Goal: Task Accomplishment & Management: Complete application form

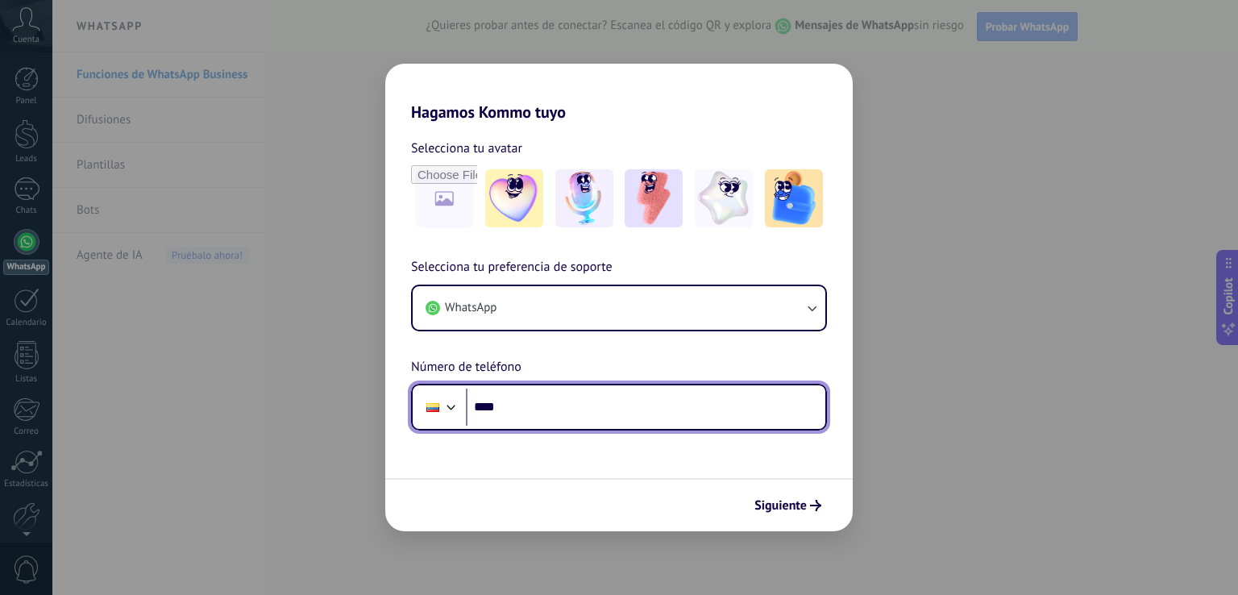
click at [548, 398] on input "****" at bounding box center [645, 406] width 359 height 37
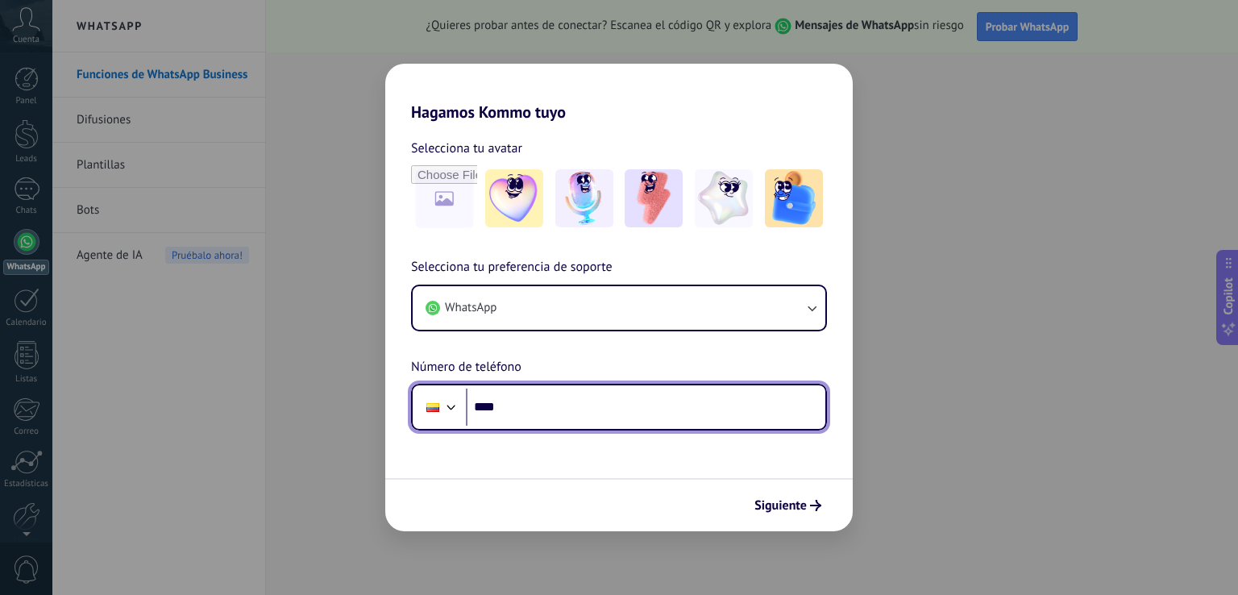
click at [446, 402] on div at bounding box center [451, 405] width 19 height 19
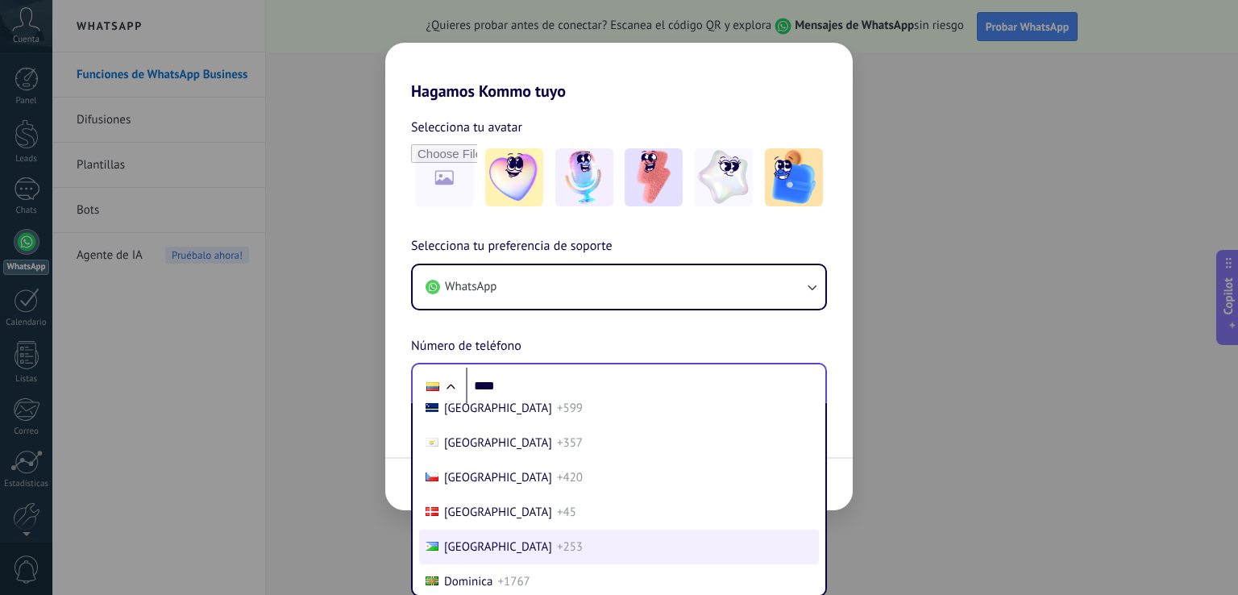
scroll to position [1802, 0]
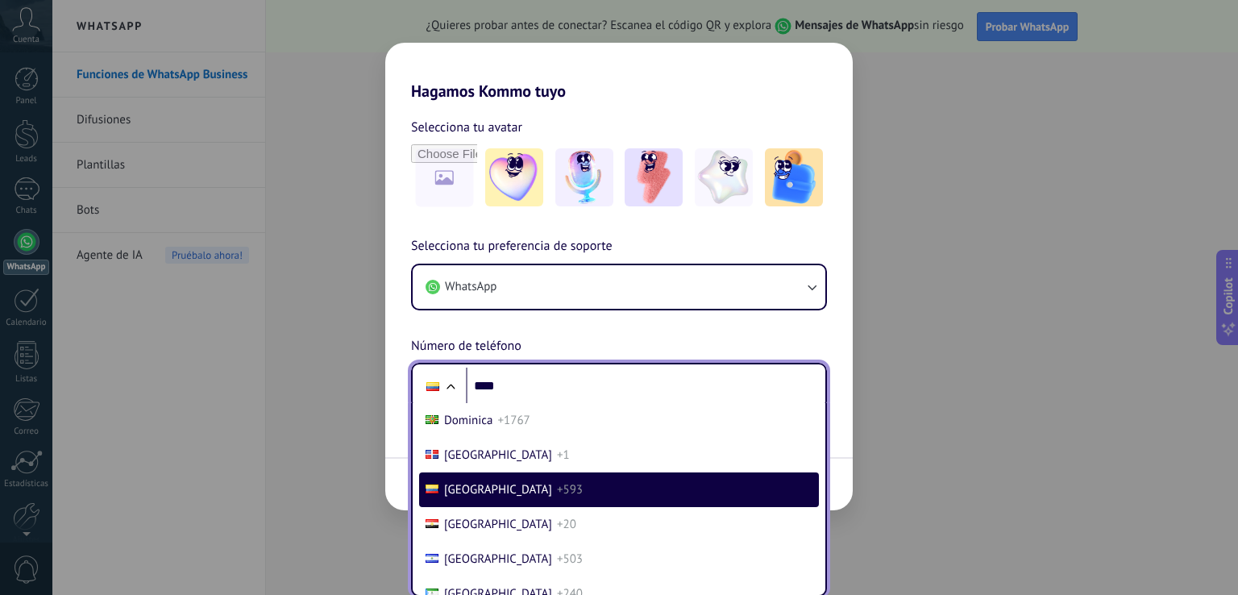
click at [525, 486] on li "[GEOGRAPHIC_DATA] +593" at bounding box center [619, 489] width 400 height 35
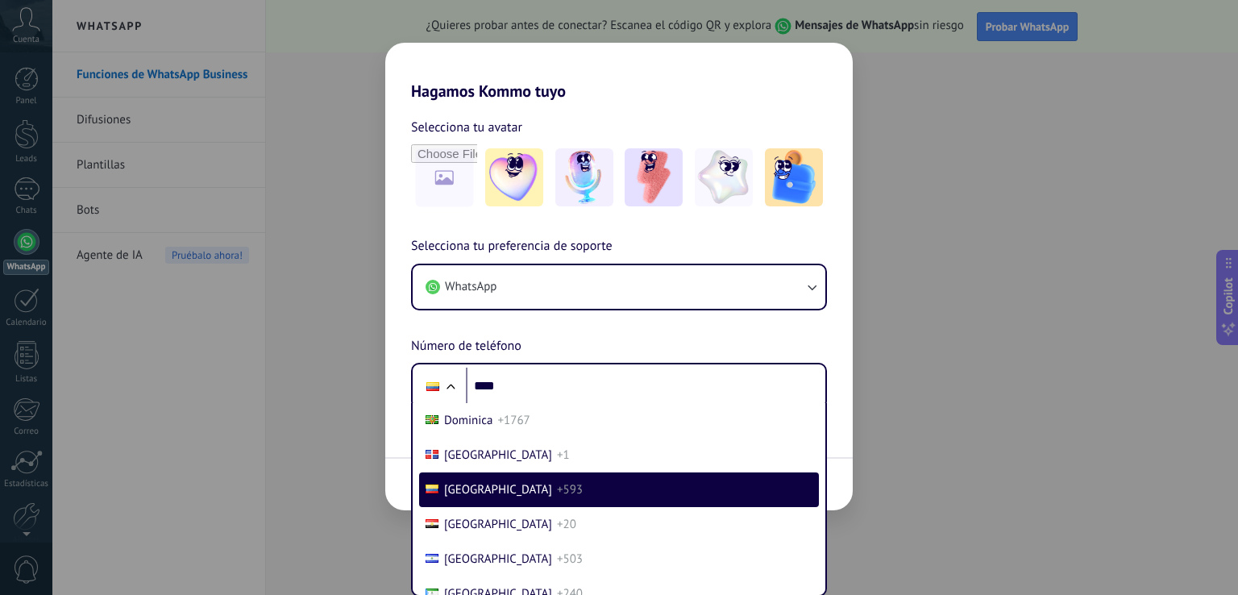
scroll to position [0, 0]
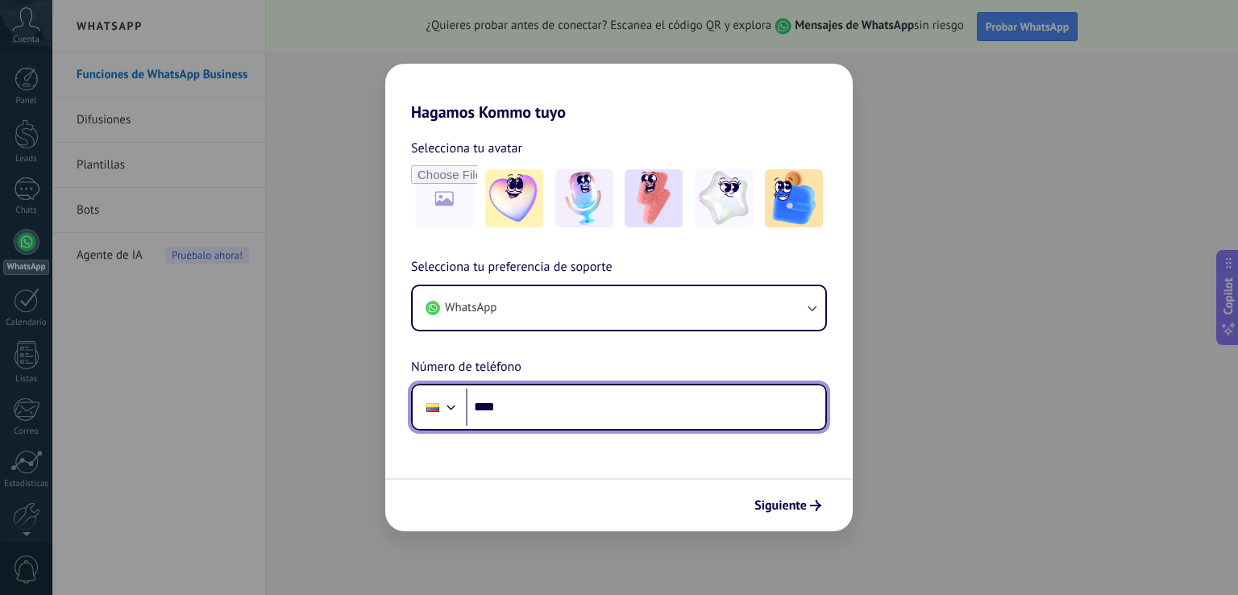
click at [563, 409] on input "****" at bounding box center [645, 406] width 359 height 37
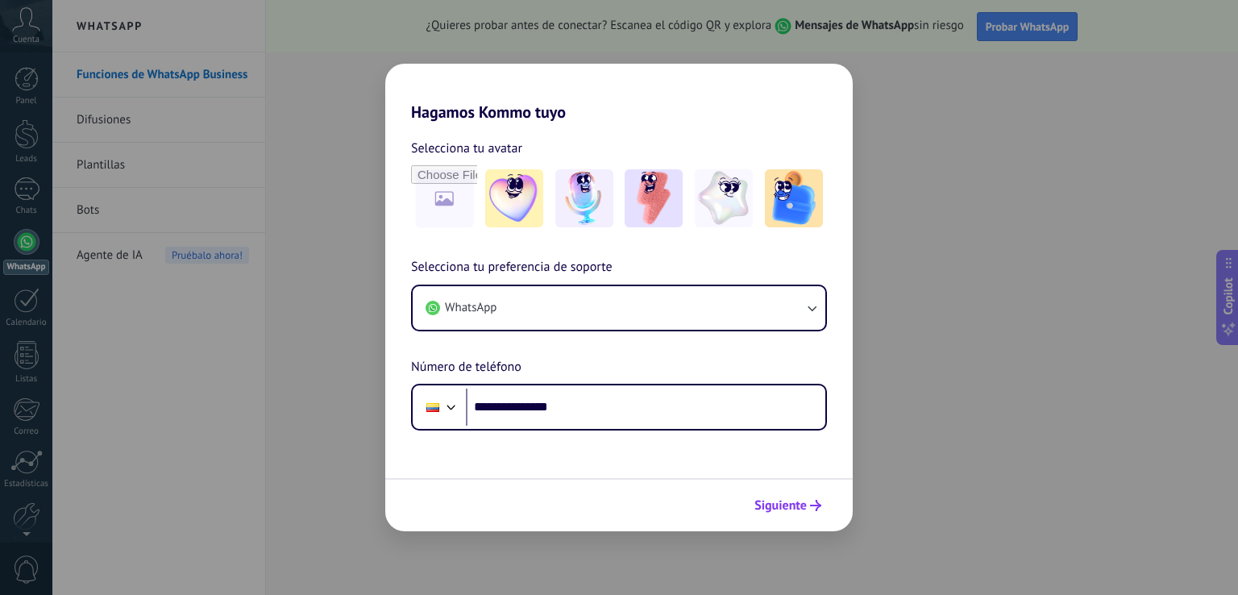
click at [784, 510] on span "Siguiente" at bounding box center [780, 505] width 52 height 11
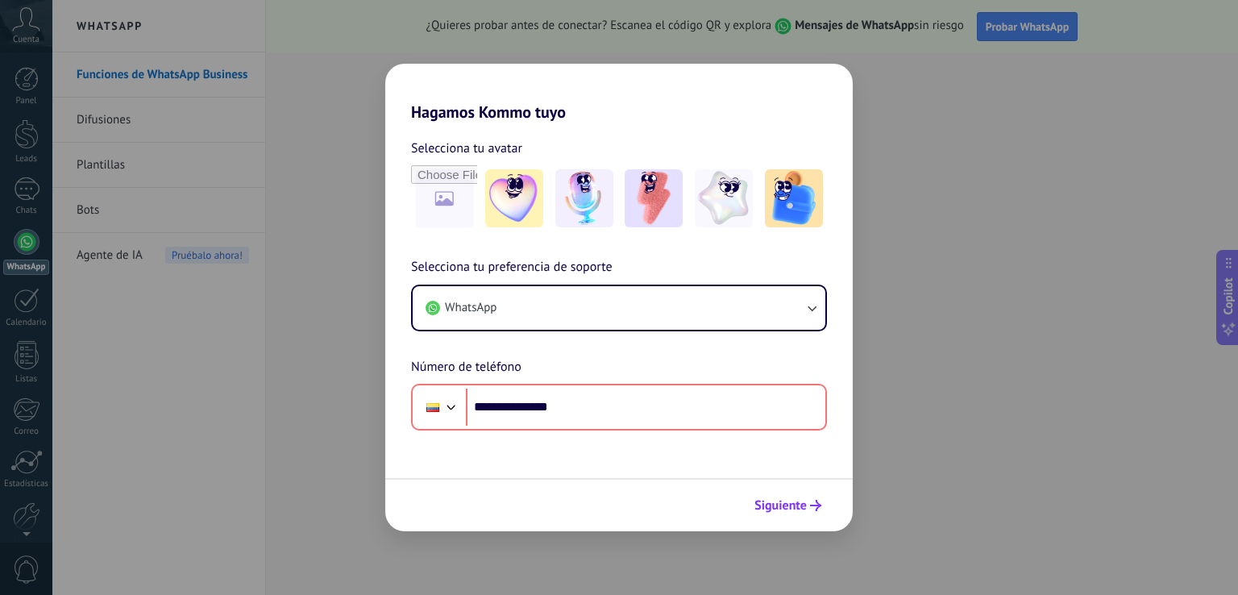
click at [782, 510] on span "Siguiente" at bounding box center [780, 505] width 52 height 11
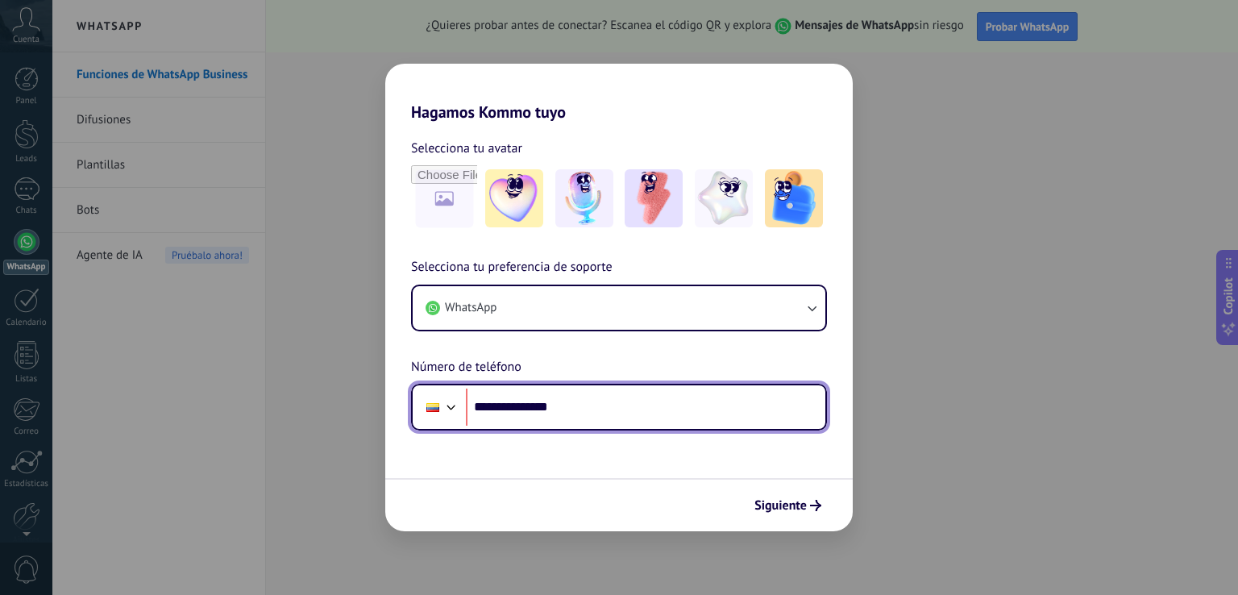
drag, startPoint x: 577, startPoint y: 404, endPoint x: 515, endPoint y: 409, distance: 62.2
click at [515, 409] on input "**********" at bounding box center [645, 406] width 359 height 37
type input "**********"
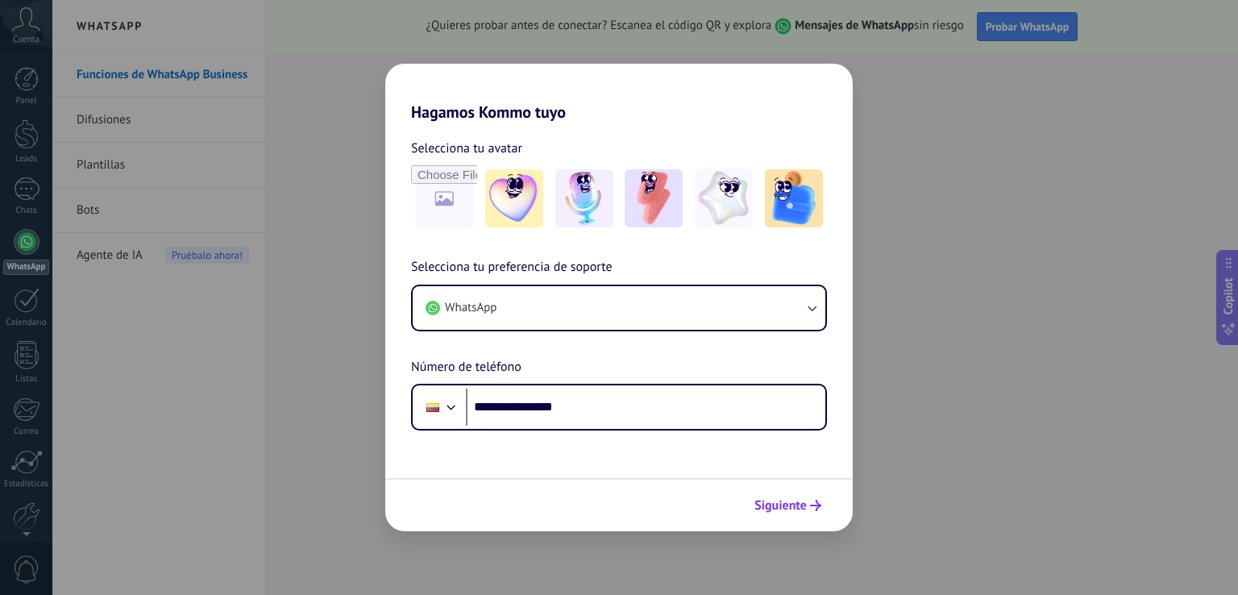
click at [793, 508] on span "Siguiente" at bounding box center [780, 505] width 52 height 11
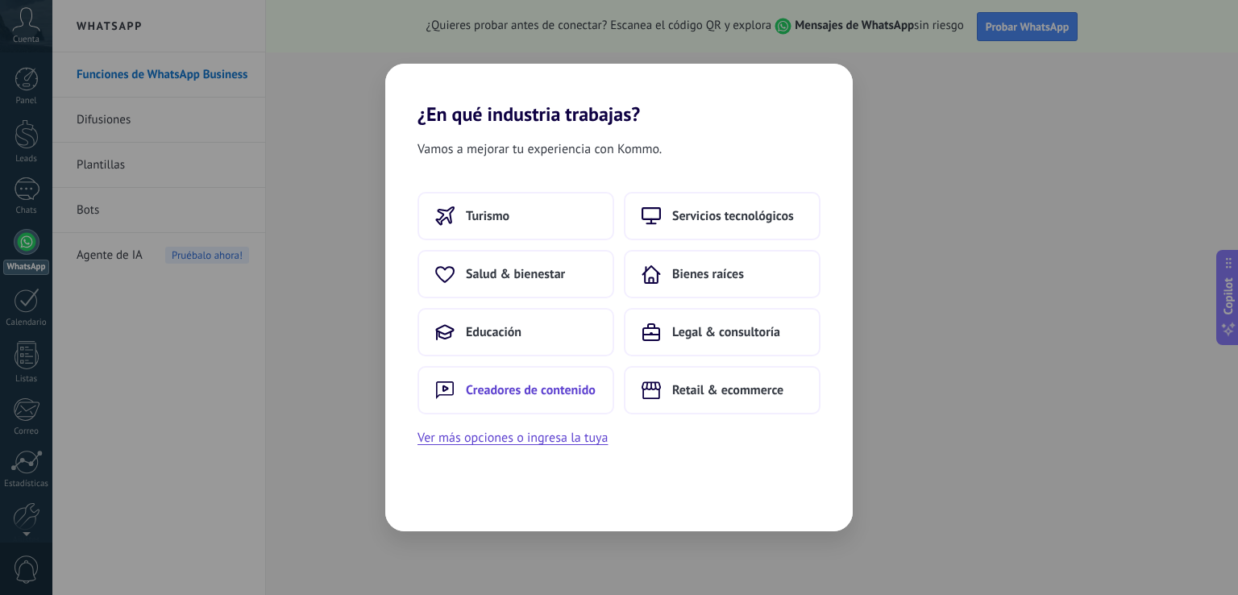
click at [529, 391] on span "Creadores de contenido" at bounding box center [531, 390] width 130 height 16
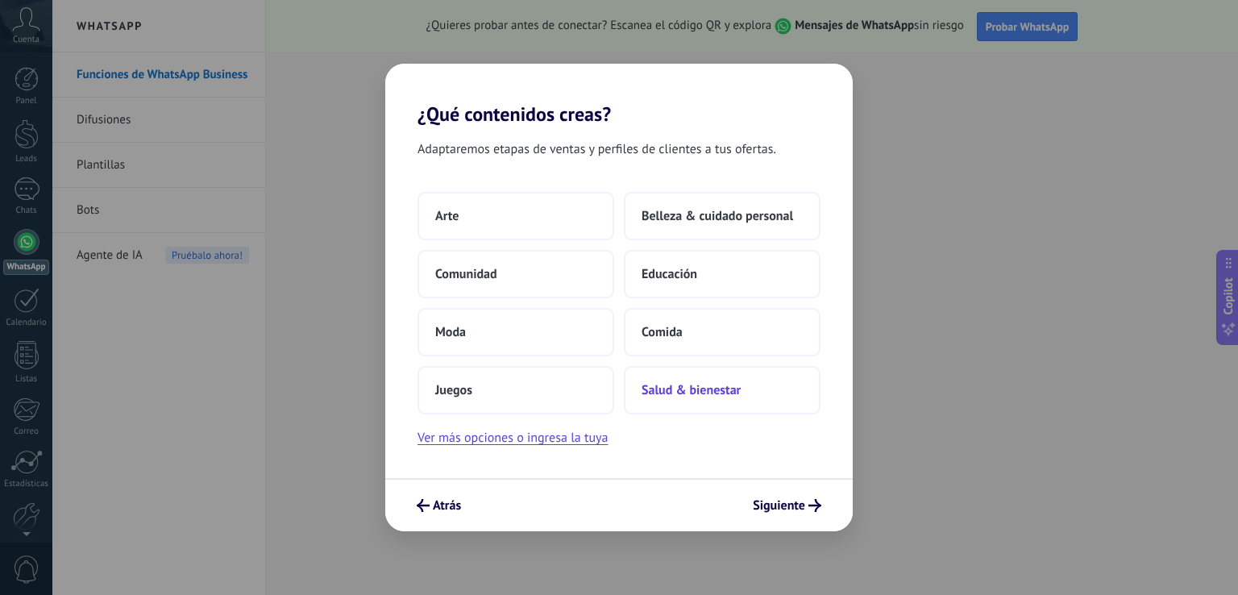
click at [709, 391] on span "Salud & bienestar" at bounding box center [690, 390] width 99 height 16
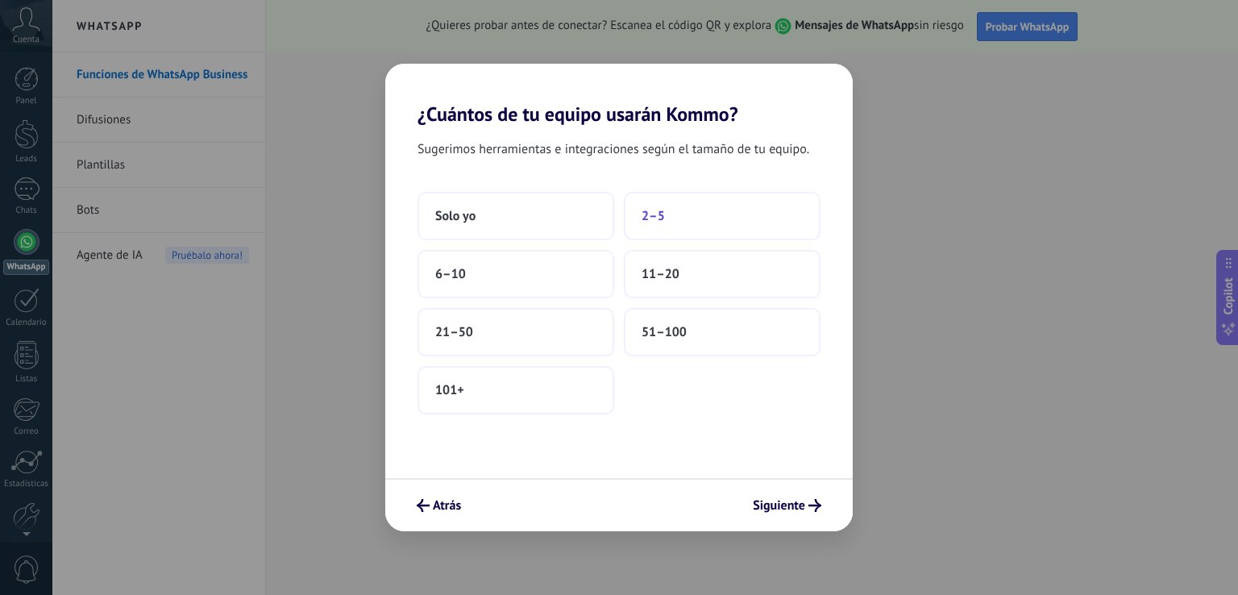
click at [677, 204] on button "2–5" at bounding box center [722, 216] width 197 height 48
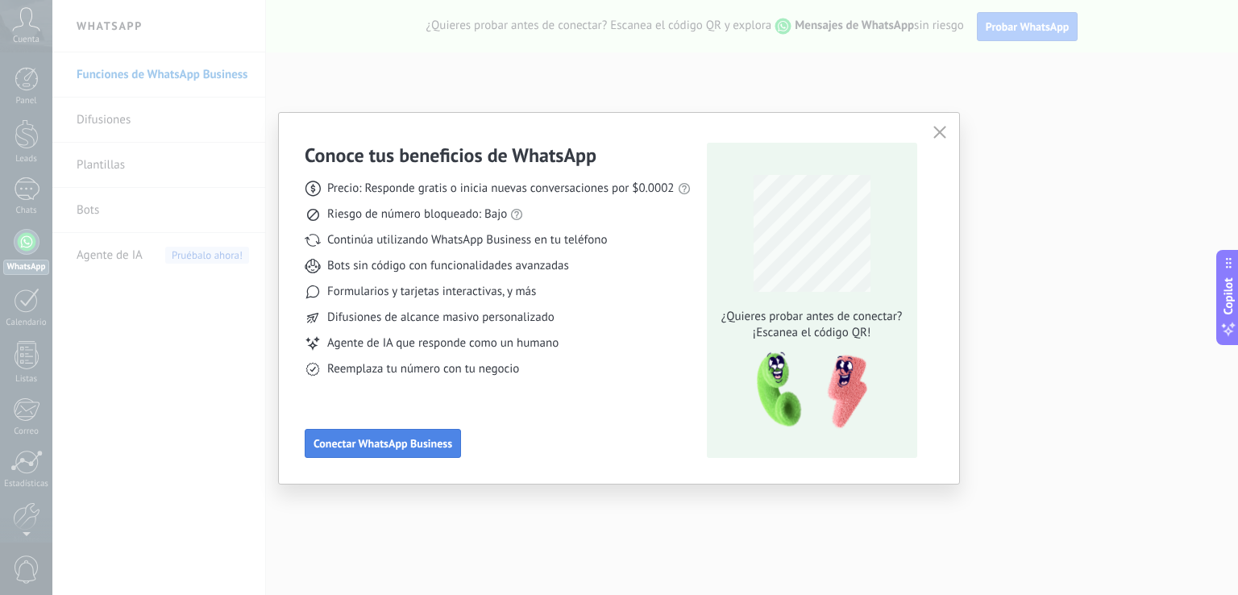
click at [387, 445] on span "Conectar WhatsApp Business" at bounding box center [382, 443] width 139 height 11
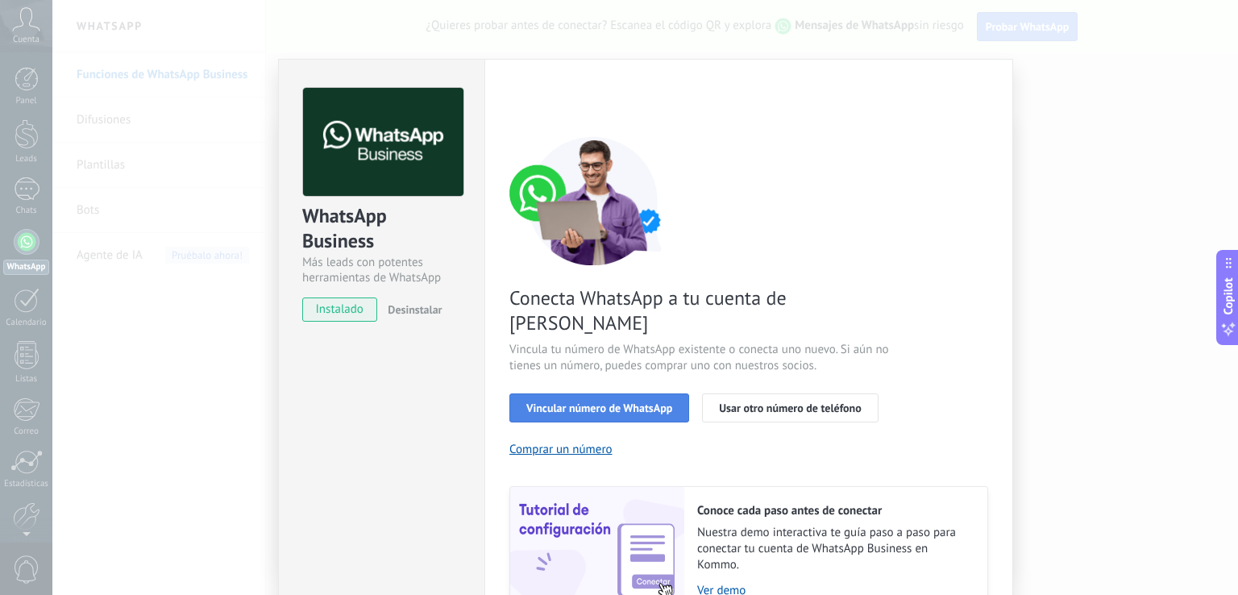
click at [577, 402] on span "Vincular número de WhatsApp" at bounding box center [599, 407] width 146 height 11
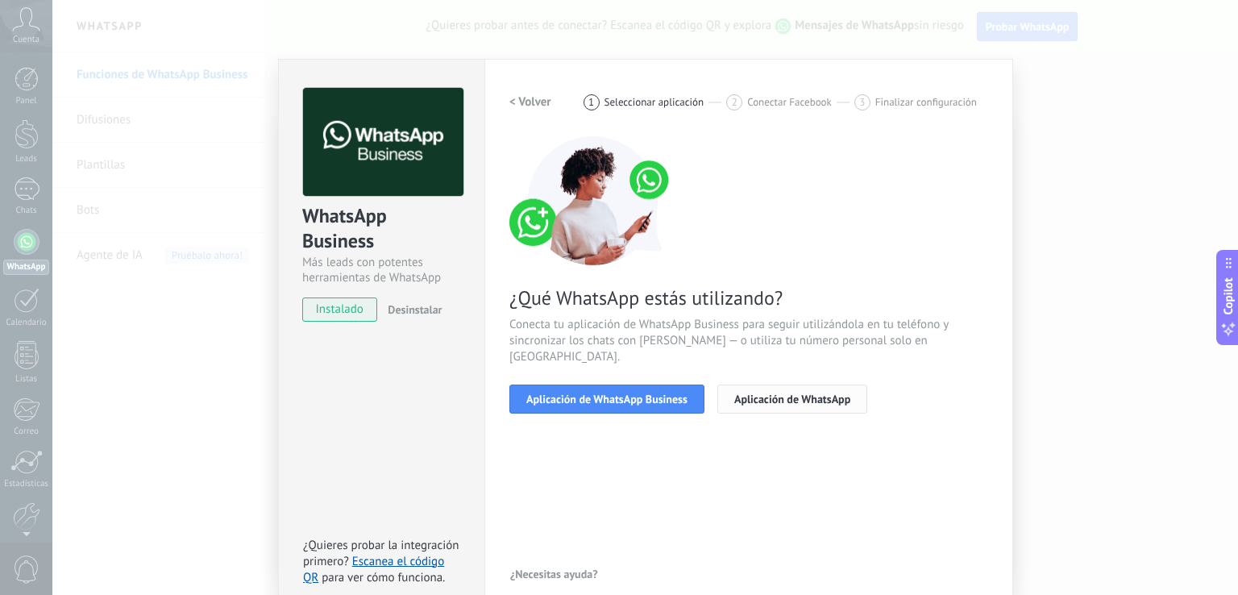
click at [790, 393] on span "Aplicación de WhatsApp" at bounding box center [792, 398] width 116 height 11
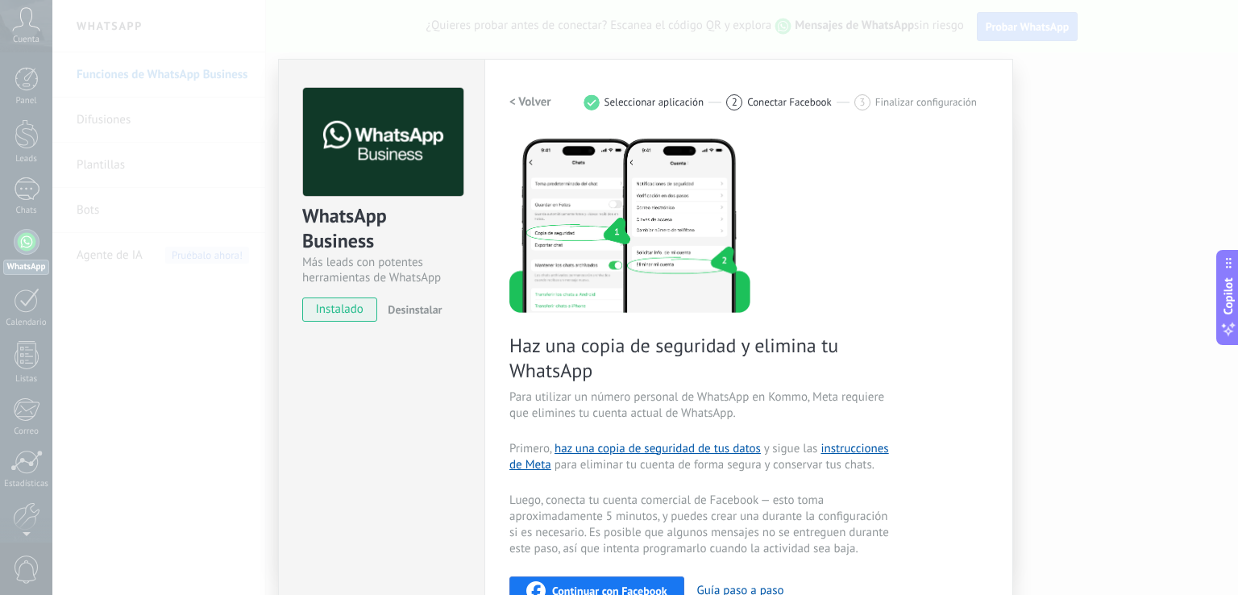
click at [529, 101] on h2 "< Volver" at bounding box center [530, 101] width 42 height 15
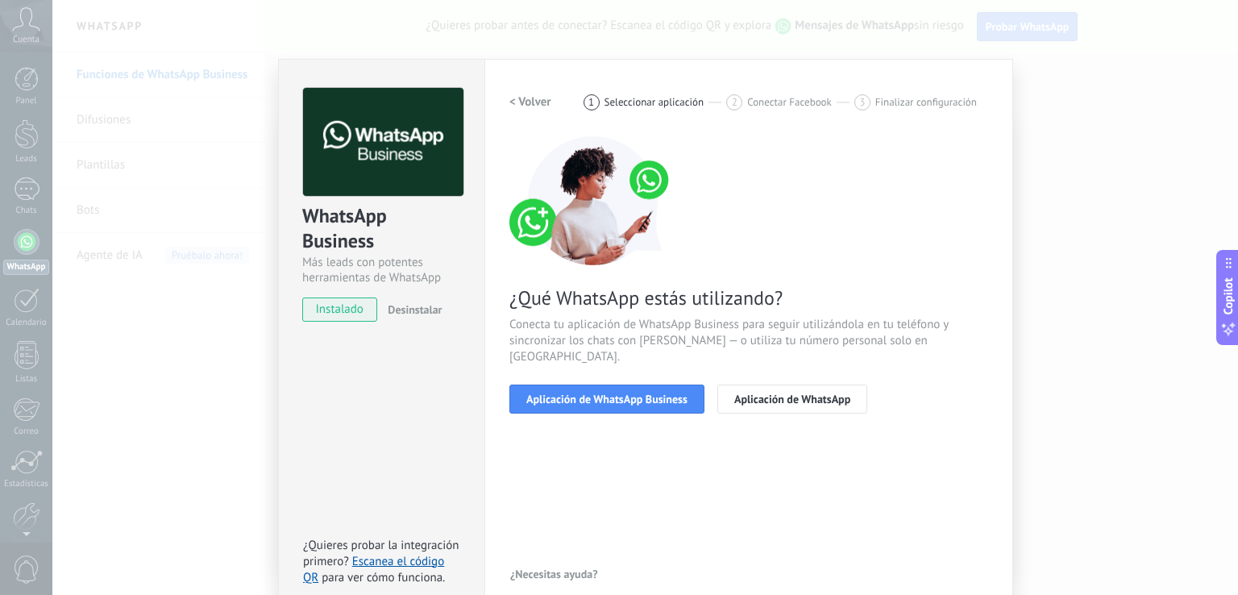
click at [529, 101] on h2 "< Volver" at bounding box center [530, 101] width 42 height 15
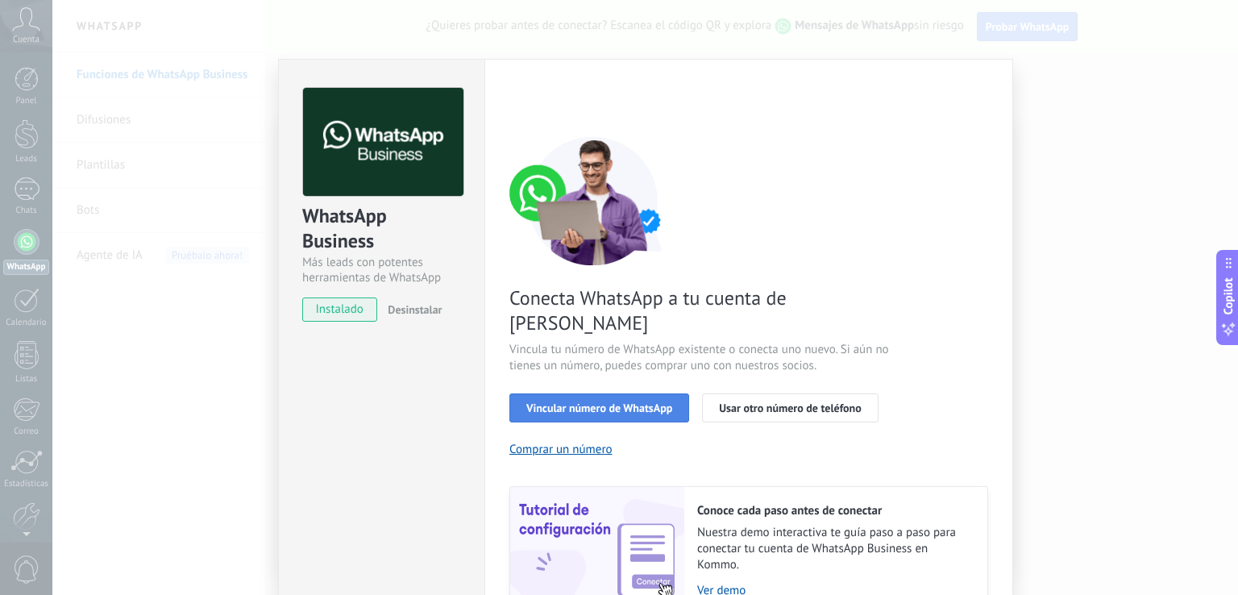
click at [651, 402] on span "Vincular número de WhatsApp" at bounding box center [599, 407] width 146 height 11
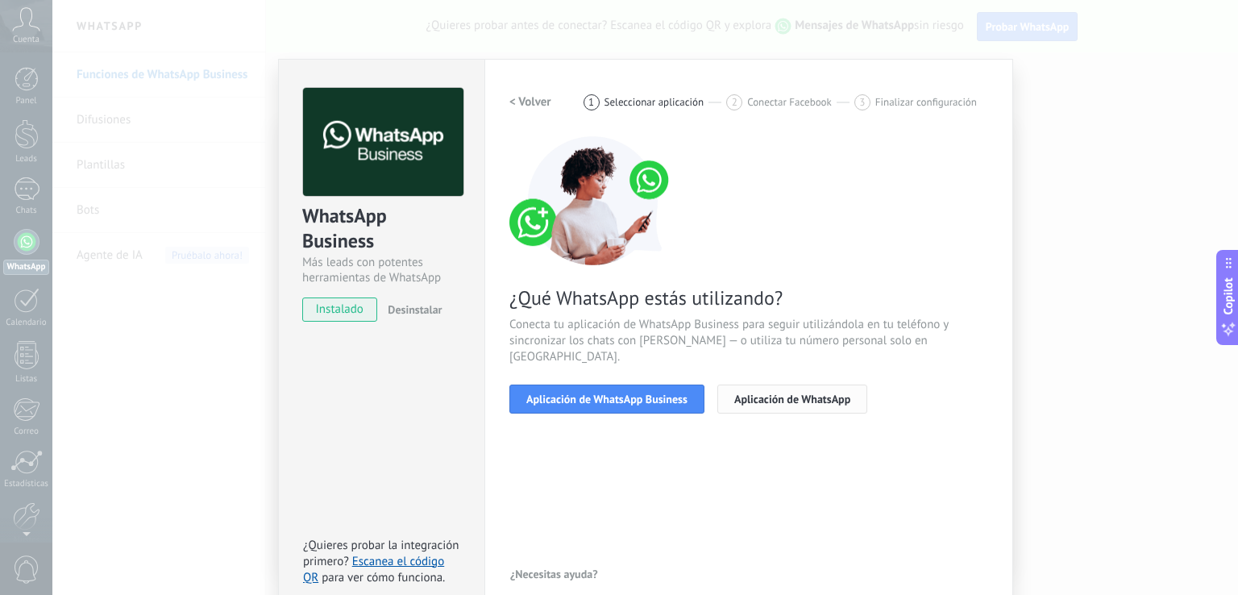
click at [807, 393] on span "Aplicación de WhatsApp" at bounding box center [792, 398] width 116 height 11
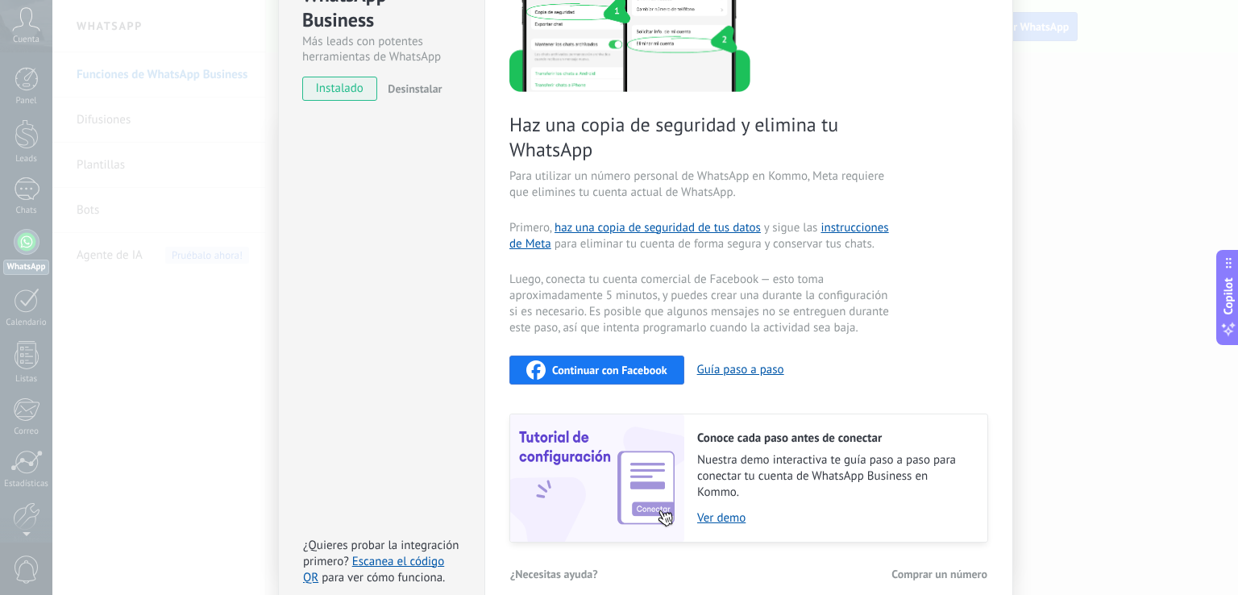
scroll to position [238, 0]
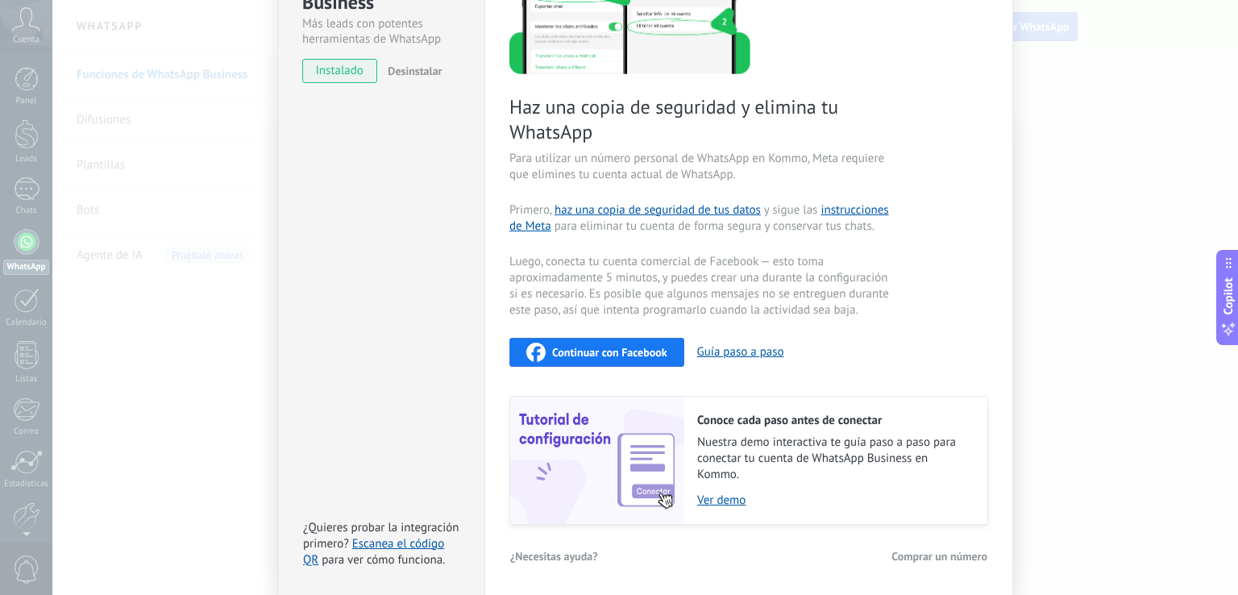
click at [605, 352] on span "Continuar con Facebook" at bounding box center [609, 351] width 115 height 11
click at [1039, 317] on div "WhatsApp Business Más leads con potentes herramientas de WhatsApp instalado Des…" at bounding box center [644, 297] width 1185 height 595
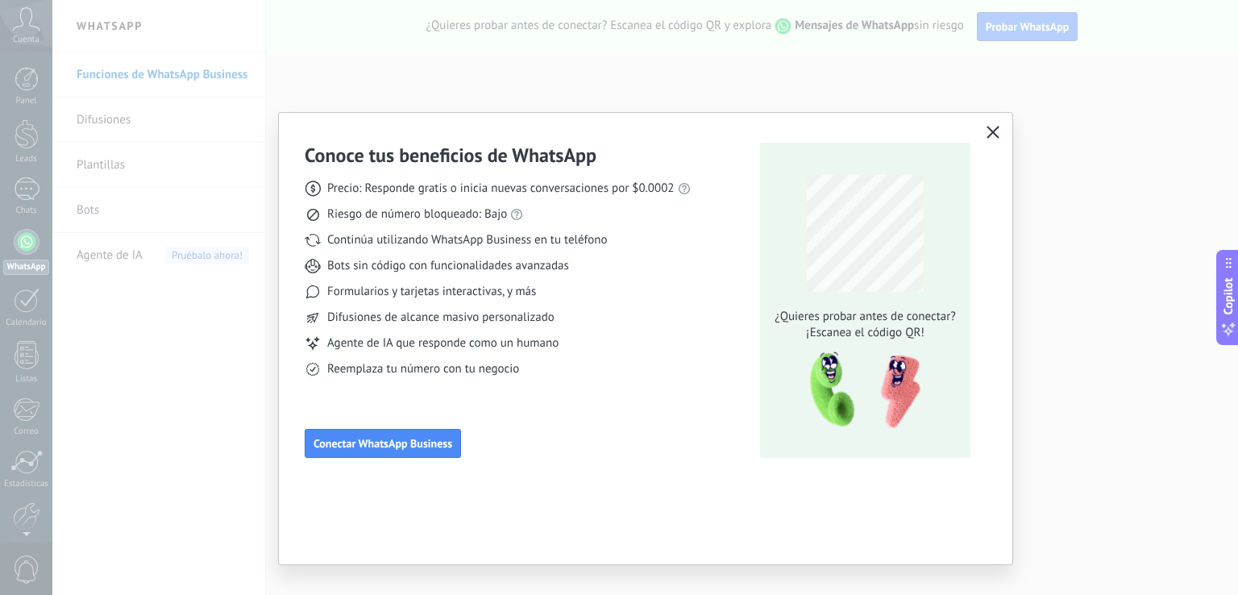
click at [991, 130] on use "button" at bounding box center [993, 132] width 12 height 12
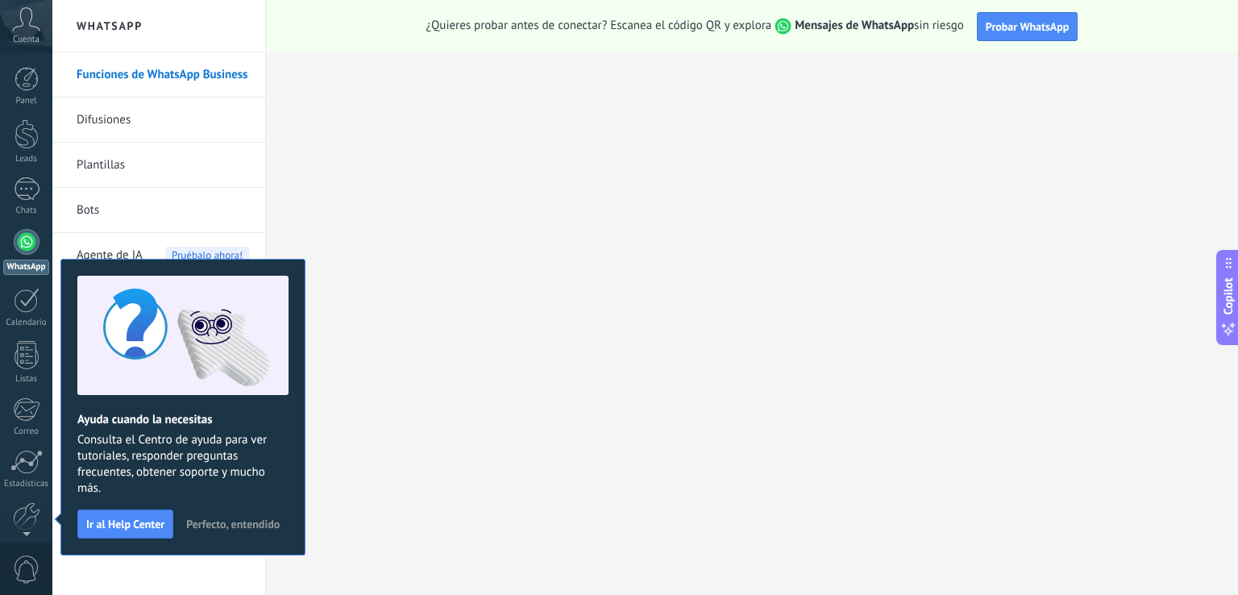
click at [245, 520] on span "Perfecto, entendido" at bounding box center [232, 523] width 93 height 11
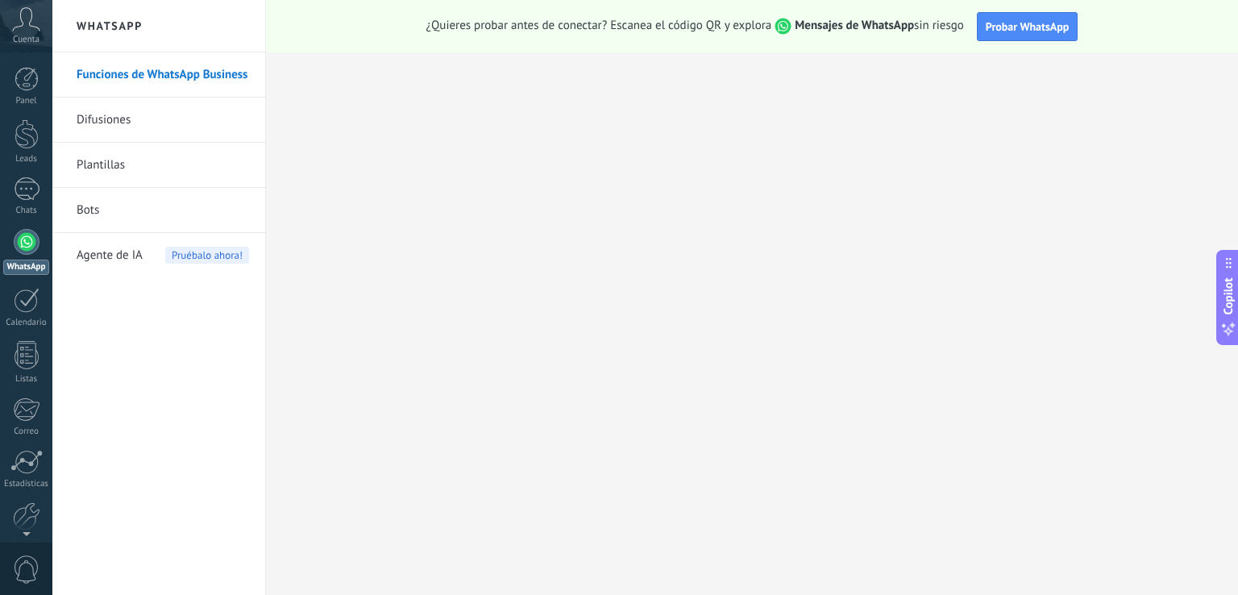
click at [255, 371] on div "Funciones de WhatsApp Business Difusiones Plantillas Bots Agente de IA Pruébalo…" at bounding box center [158, 323] width 213 height 542
click at [1025, 25] on span "Probar WhatsApp" at bounding box center [1027, 26] width 84 height 15
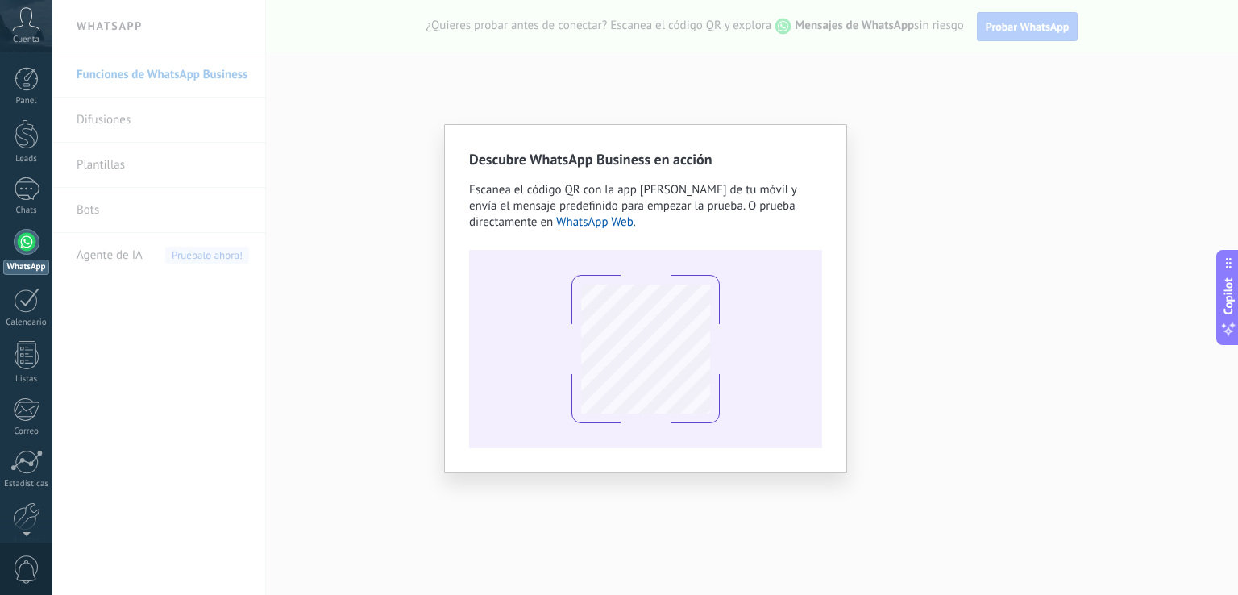
click at [451, 85] on div "Descubre WhatsApp Business en acción Escanea el código QR con la app [PERSON_NA…" at bounding box center [644, 297] width 1185 height 595
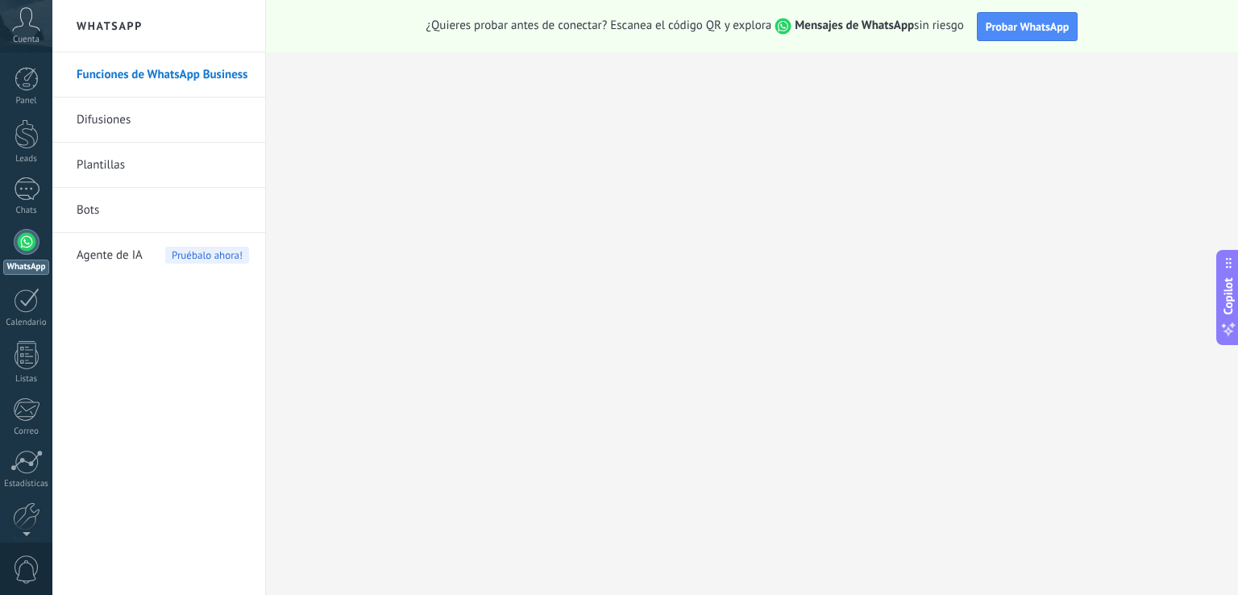
click at [142, 32] on h2 "WhatsApp" at bounding box center [159, 26] width 172 height 52
click at [110, 162] on link "Plantillas" at bounding box center [163, 165] width 172 height 45
